Goal: Find specific page/section: Find specific page/section

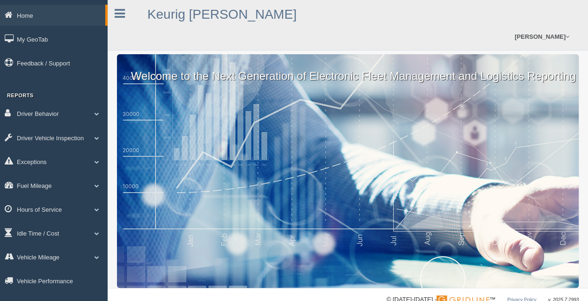
drag, startPoint x: 565, startPoint y: 0, endPoint x: 360, endPoint y: 20, distance: 205.9
click at [360, 20] on div "Keurig Dr Pepper Anthony Tamburello Feedback/Support Log Off" at bounding box center [348, 25] width 481 height 51
click at [103, 114] on link "Driver Behavior" at bounding box center [54, 113] width 108 height 21
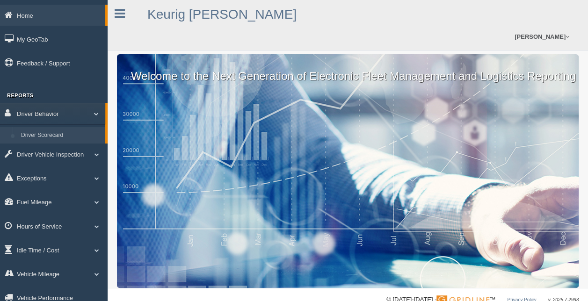
click at [58, 133] on link "Driver Scorecard" at bounding box center [61, 135] width 88 height 17
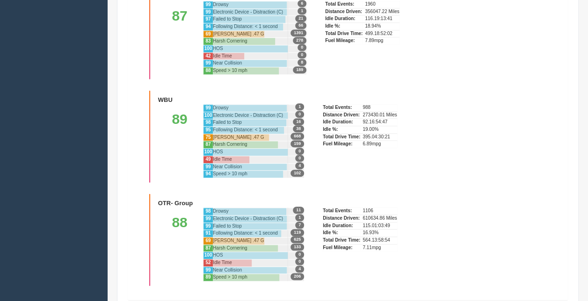
scroll to position [389, 0]
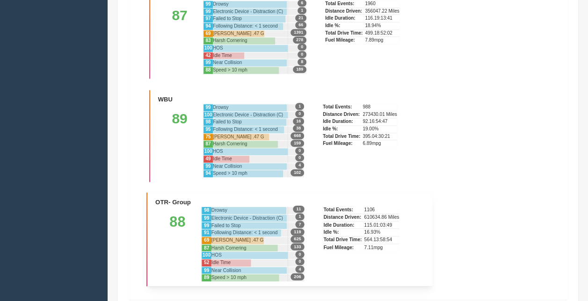
click at [182, 229] on div "88" at bounding box center [177, 244] width 48 height 75
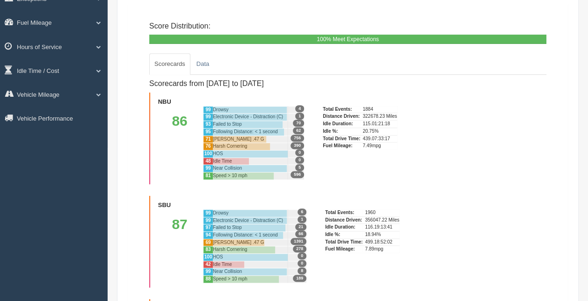
scroll to position [0, 0]
